Goal: Task Accomplishment & Management: Use online tool/utility

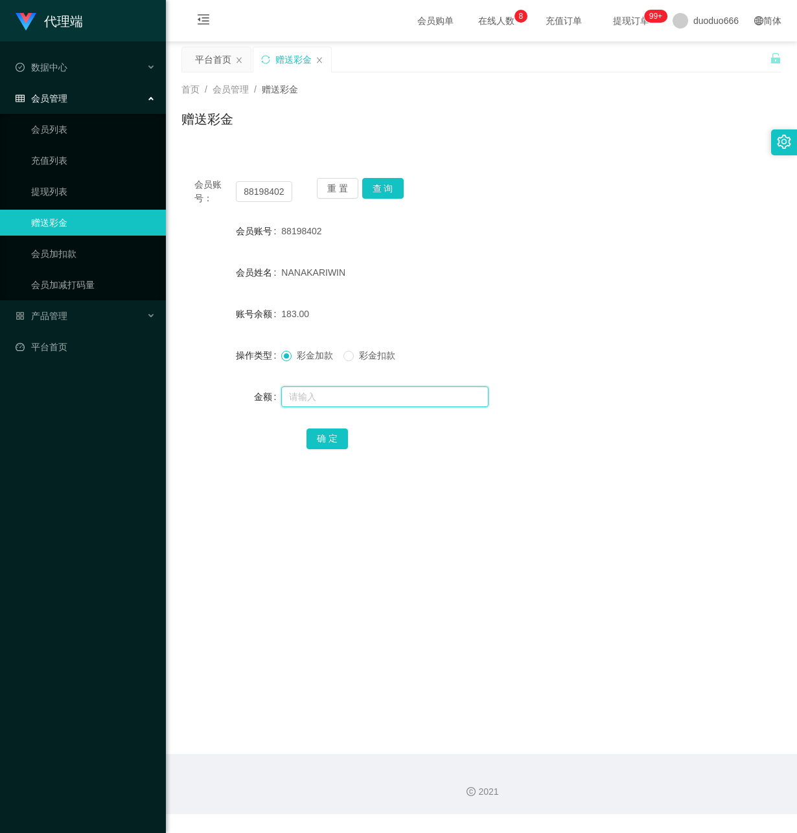
click at [311, 396] on input "text" at bounding box center [384, 397] width 207 height 21
type input "1"
type input "8"
drag, startPoint x: 271, startPoint y: 497, endPoint x: 284, endPoint y: 480, distance: 21.8
click at [275, 492] on main "关闭左侧 关闭右侧 关闭其它 刷新页面 平台首页 赠送彩金 首页 / 会员管理 / 赠送彩金 / 赠送彩金 会员账号： 88198402 重 置 查 询 会员…" at bounding box center [481, 397] width 631 height 713
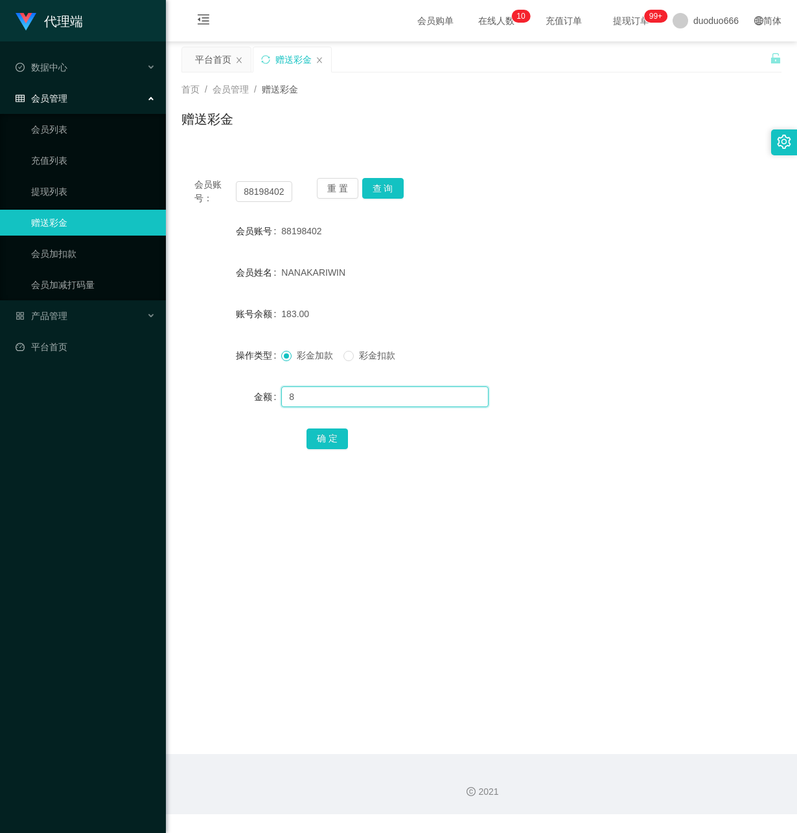
click at [323, 398] on input "8" at bounding box center [384, 397] width 207 height 21
click at [354, 394] on input "text" at bounding box center [384, 397] width 207 height 21
type input "56"
click at [327, 439] on button "确 定" at bounding box center [326, 439] width 41 height 21
